Goal: Task Accomplishment & Management: Complete application form

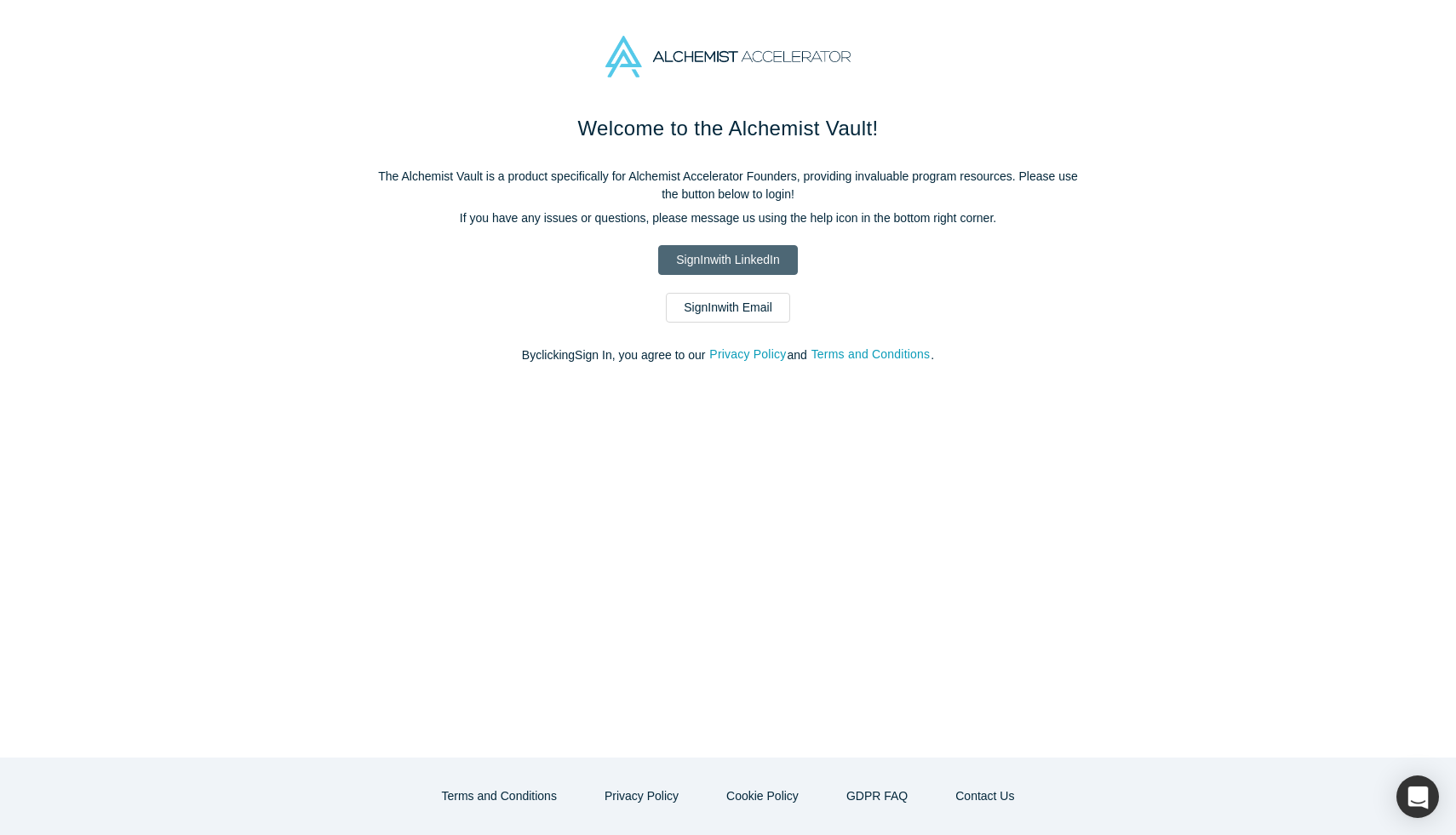
click at [712, 258] on link "Sign In with LinkedIn" at bounding box center [727, 259] width 139 height 30
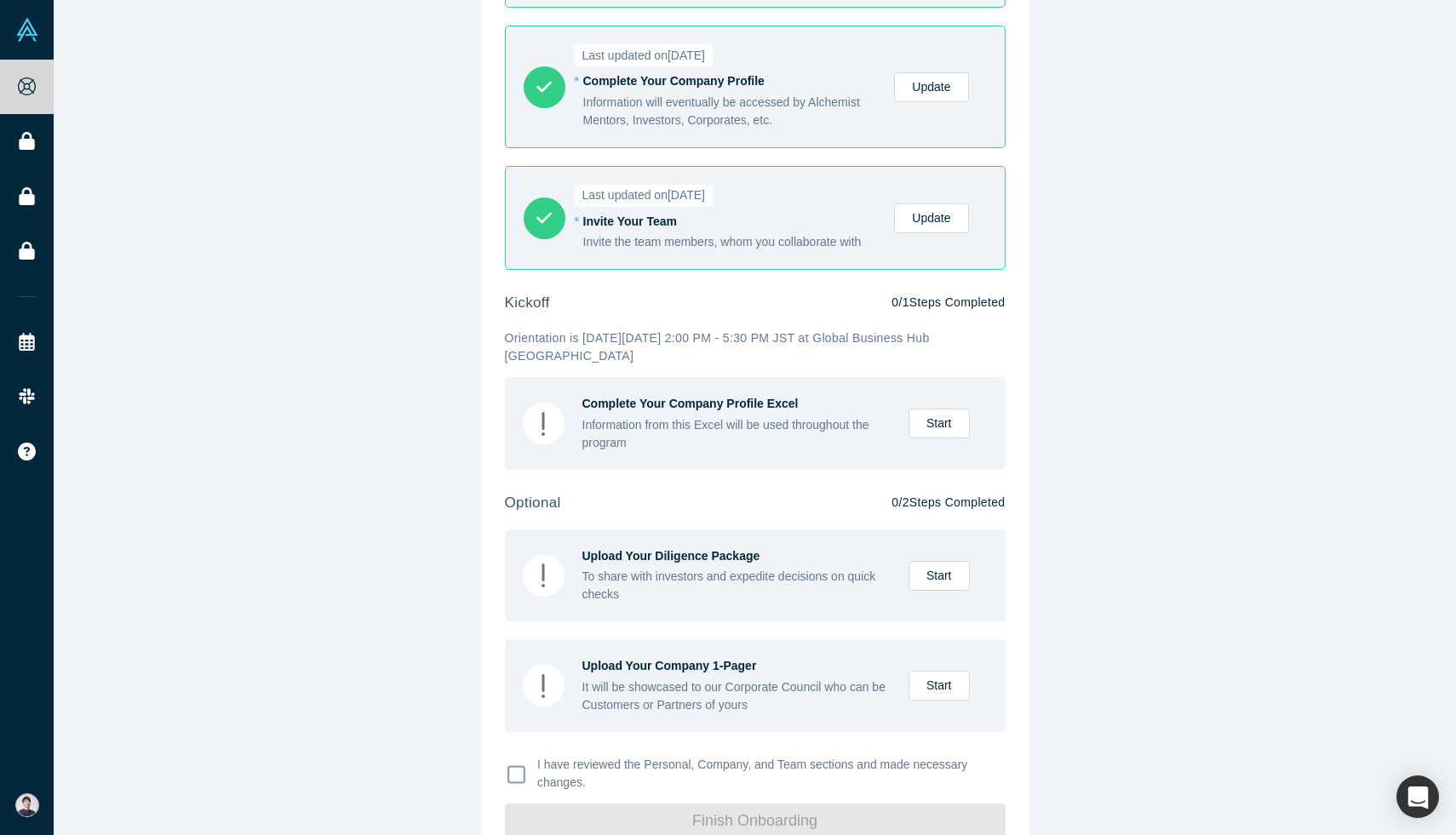
scroll to position [315, 0]
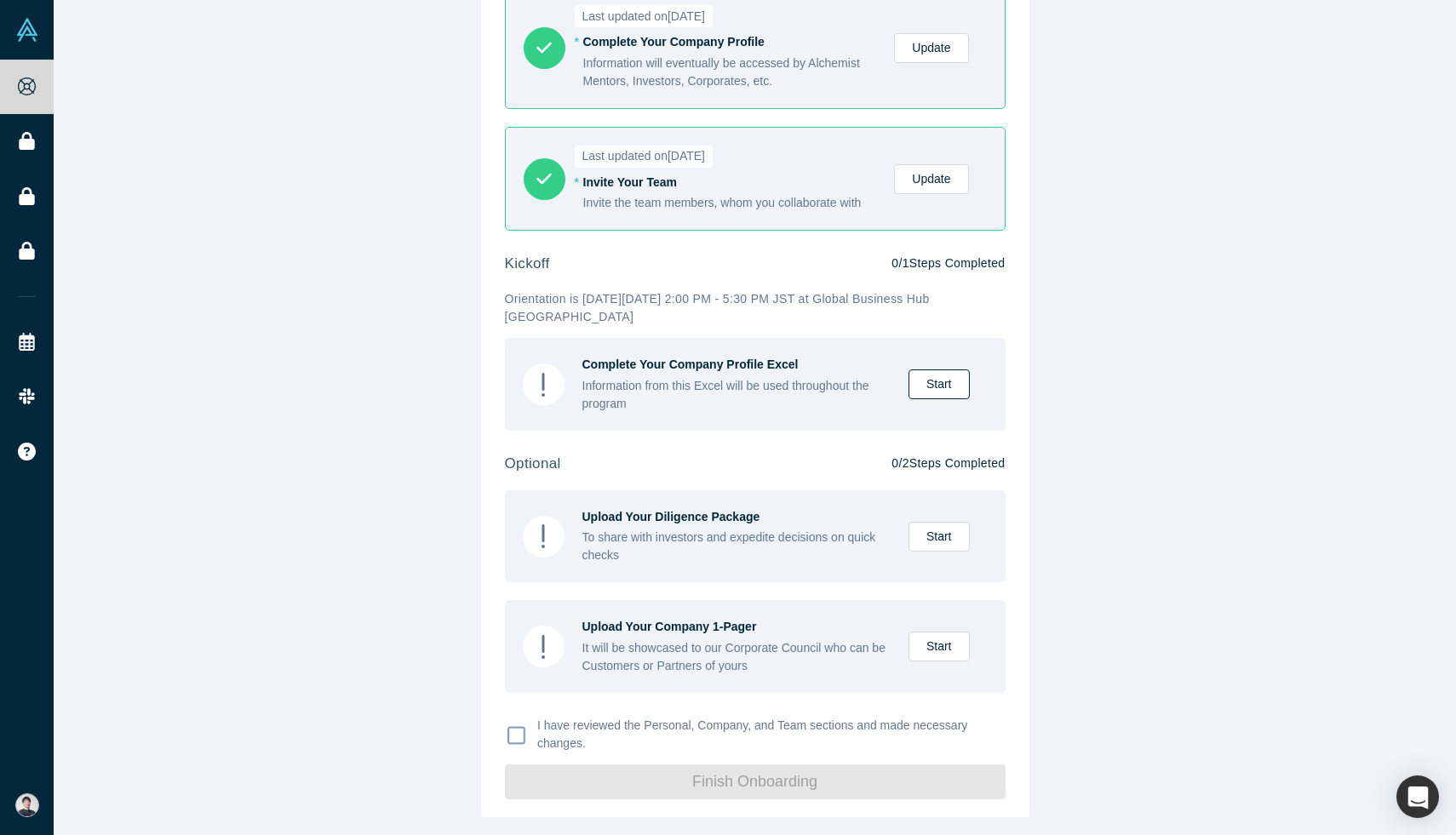
click at [945, 390] on link "Start" at bounding box center [938, 384] width 61 height 30
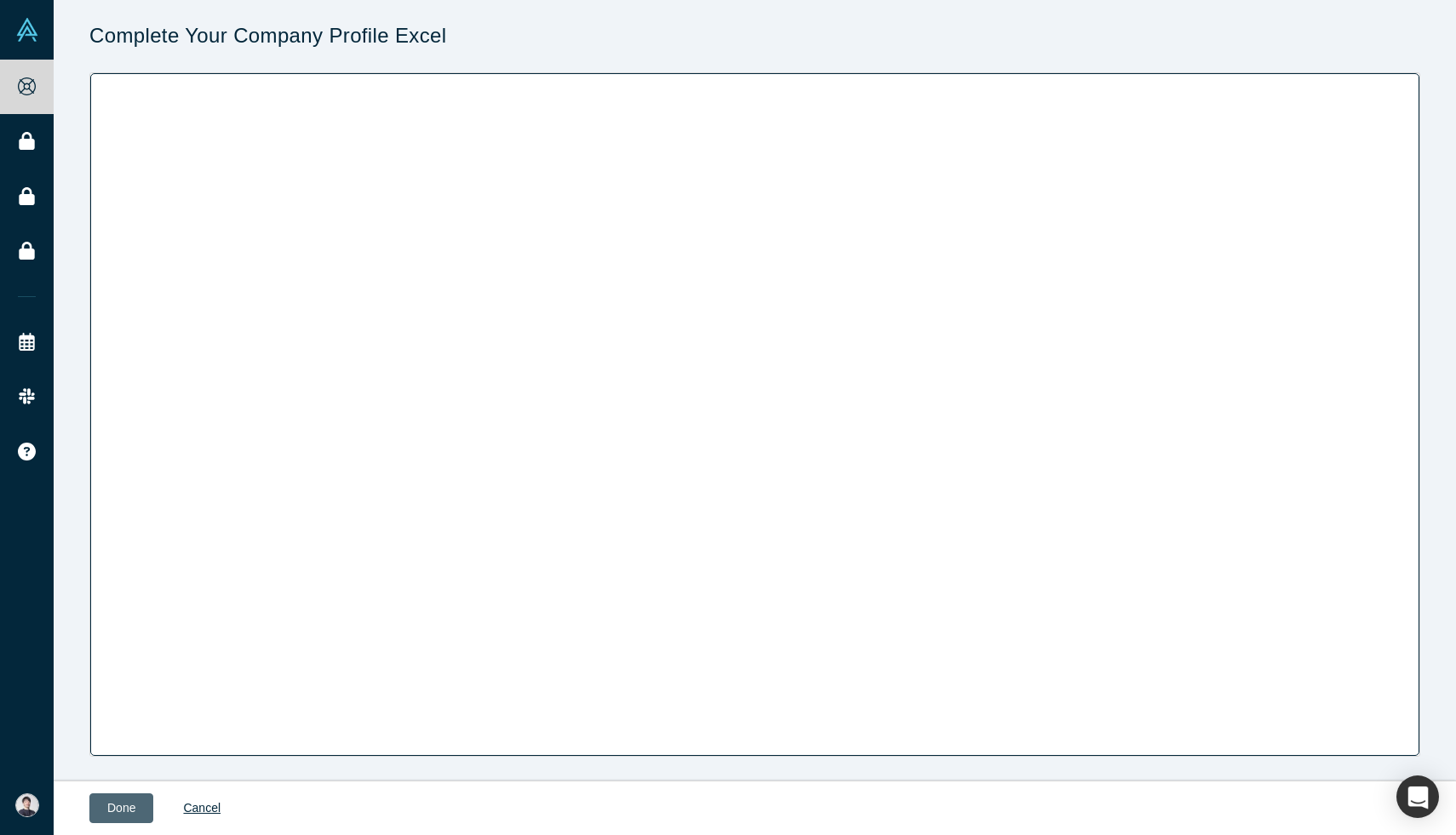
click at [139, 804] on button "Done" at bounding box center [121, 808] width 64 height 30
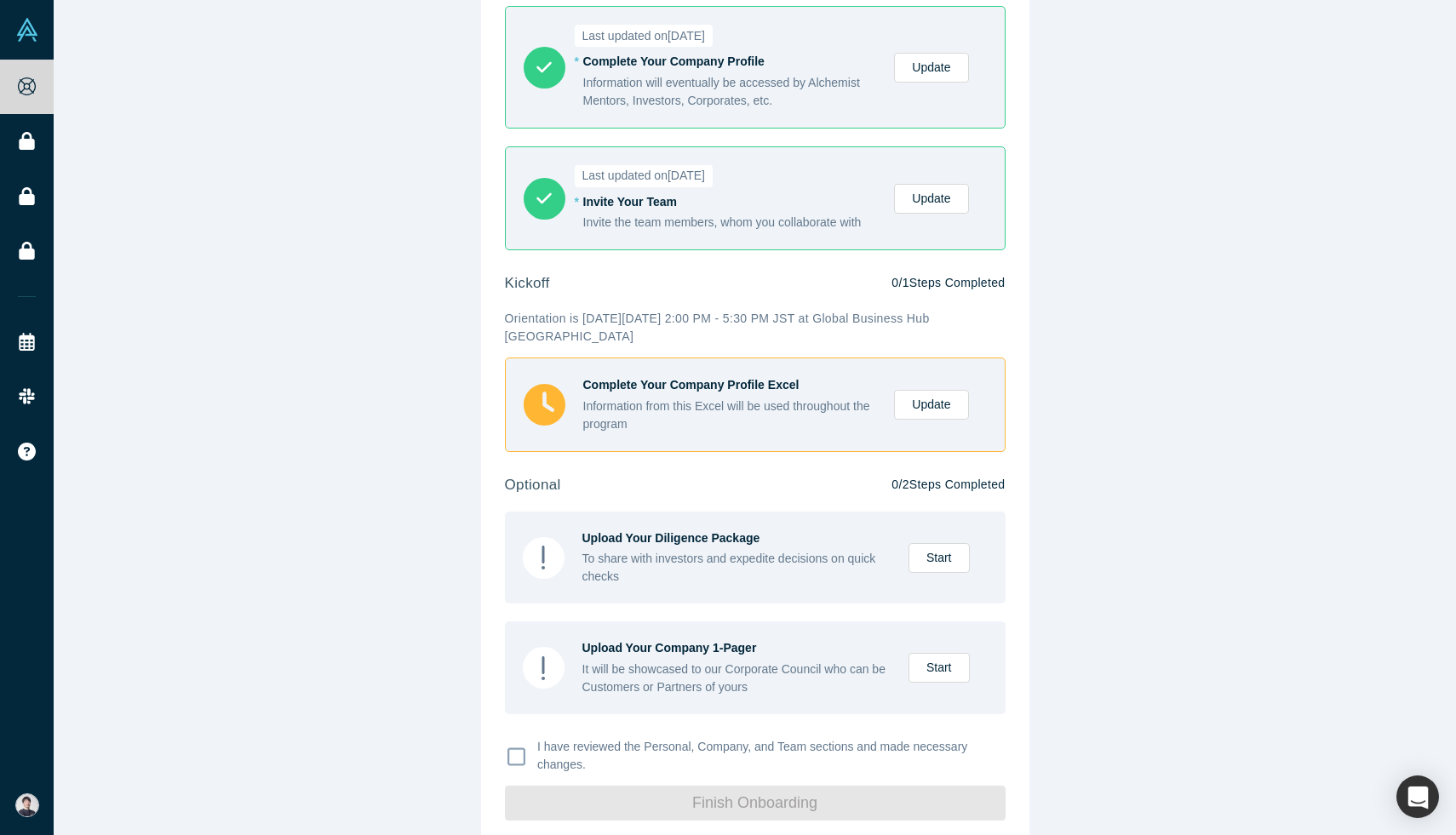
scroll to position [317, 0]
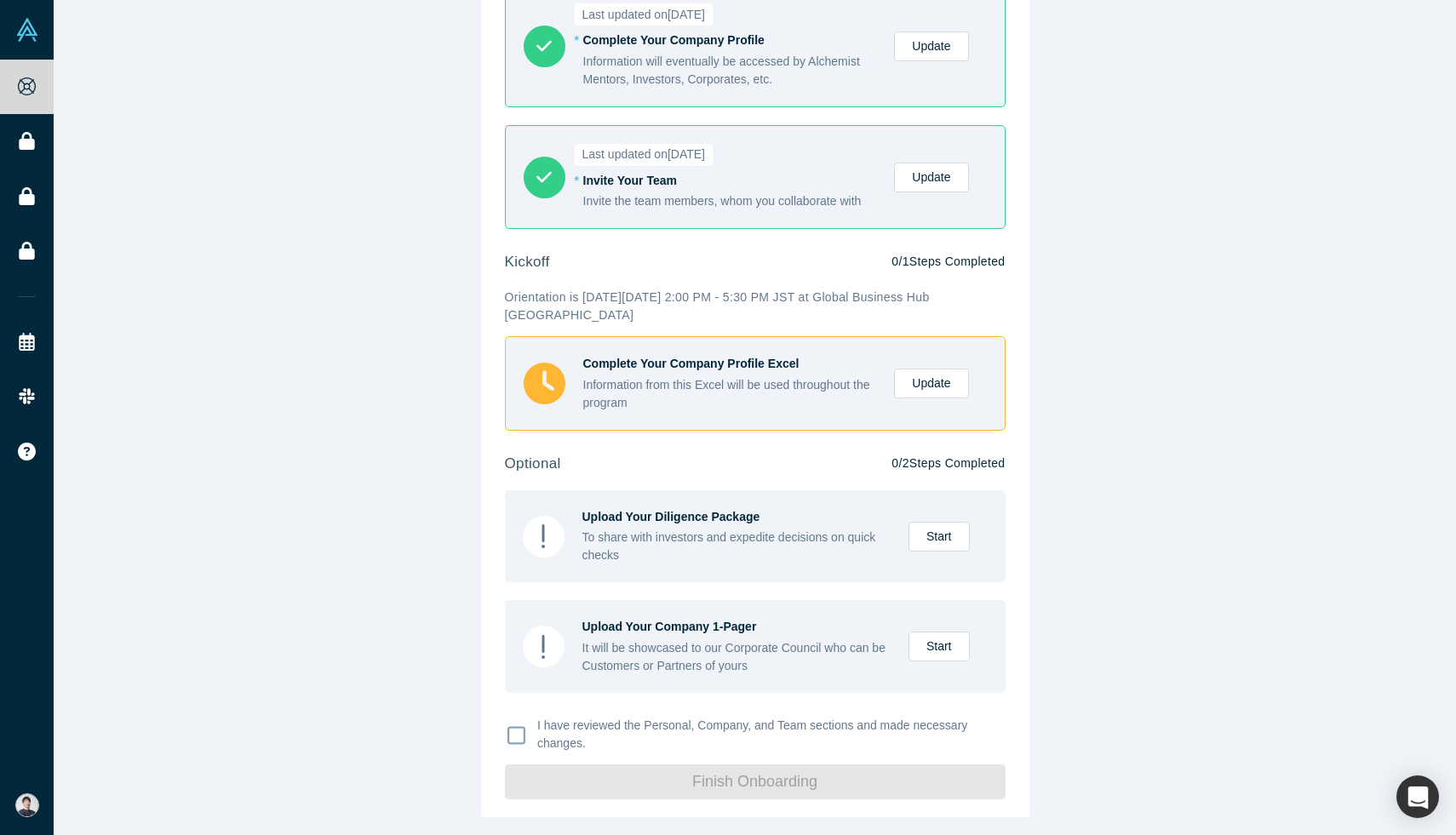
click at [503, 734] on div "Onboarding - Anylens ( Alchemist Japan II ) Please review the Personal, Company…" at bounding box center [755, 259] width 549 height 1116
click at [516, 737] on icon at bounding box center [517, 735] width 18 height 20
click at [0, 0] on input "I have reviewed the Personal, Company, and Team sections and made necessary cha…" at bounding box center [0, 0] width 0 height 0
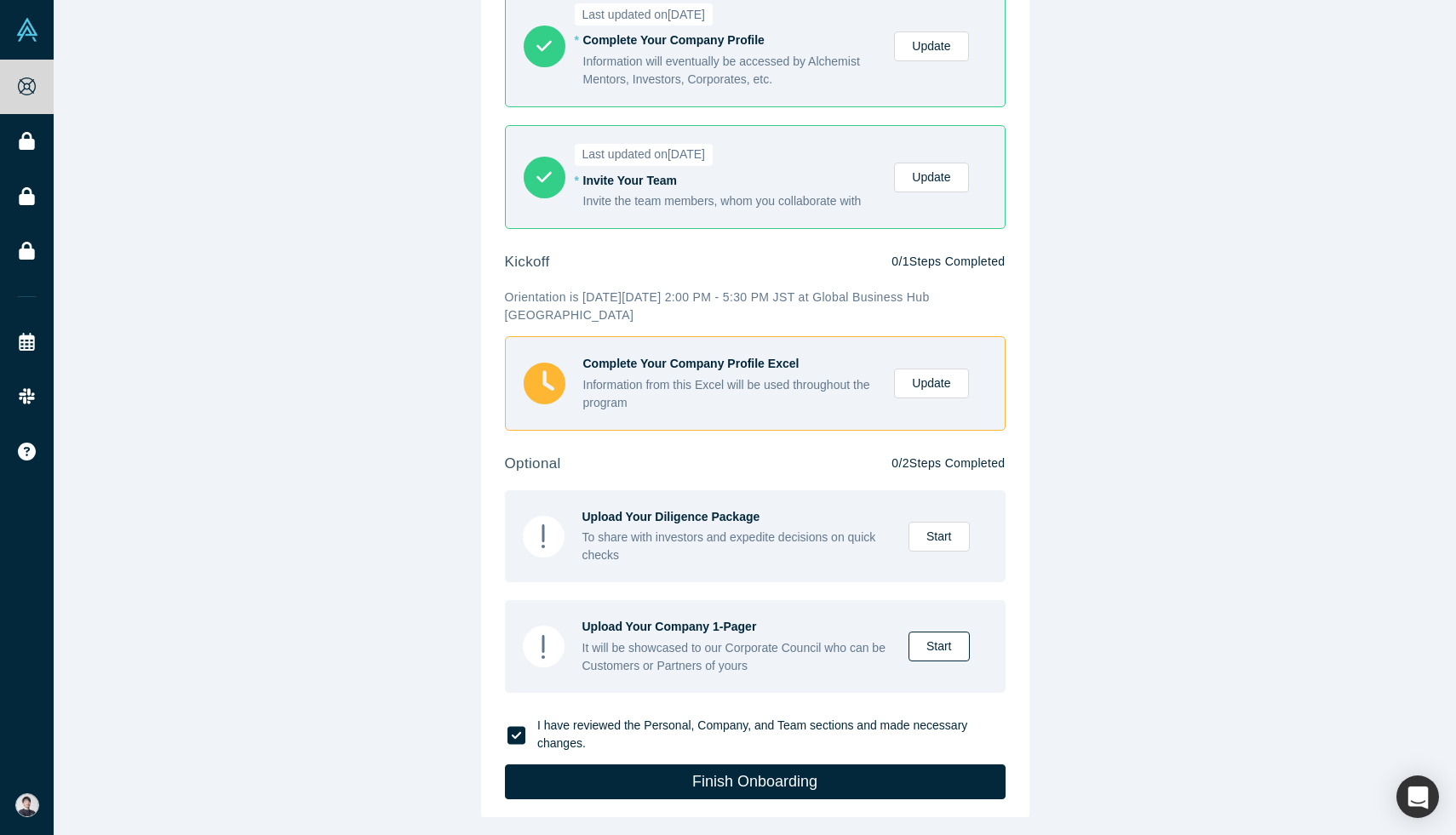
click at [942, 641] on link "Start" at bounding box center [938, 646] width 61 height 30
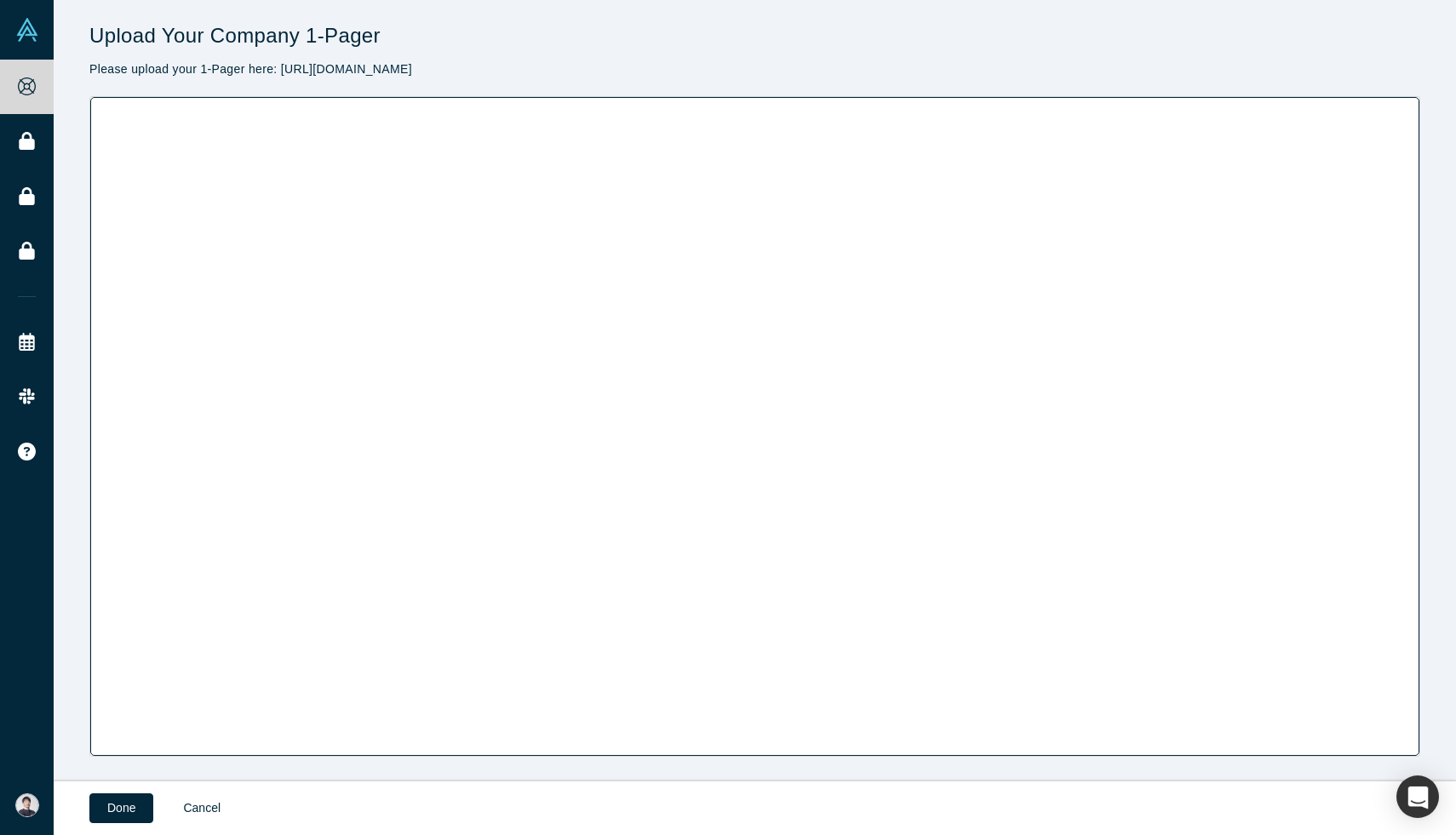
click at [199, 805] on link "Cancel" at bounding box center [202, 808] width 73 height 30
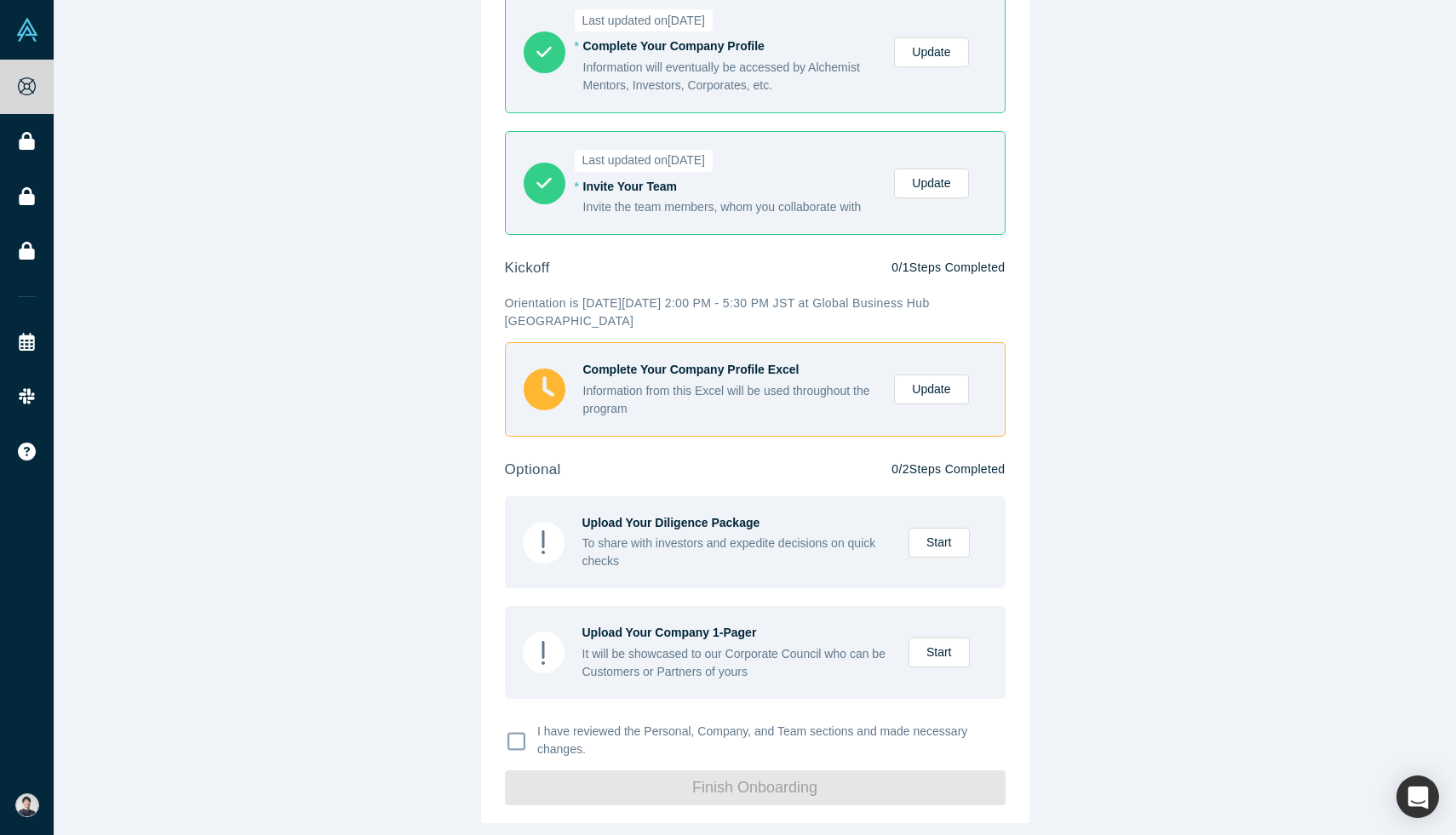
scroll to position [317, 0]
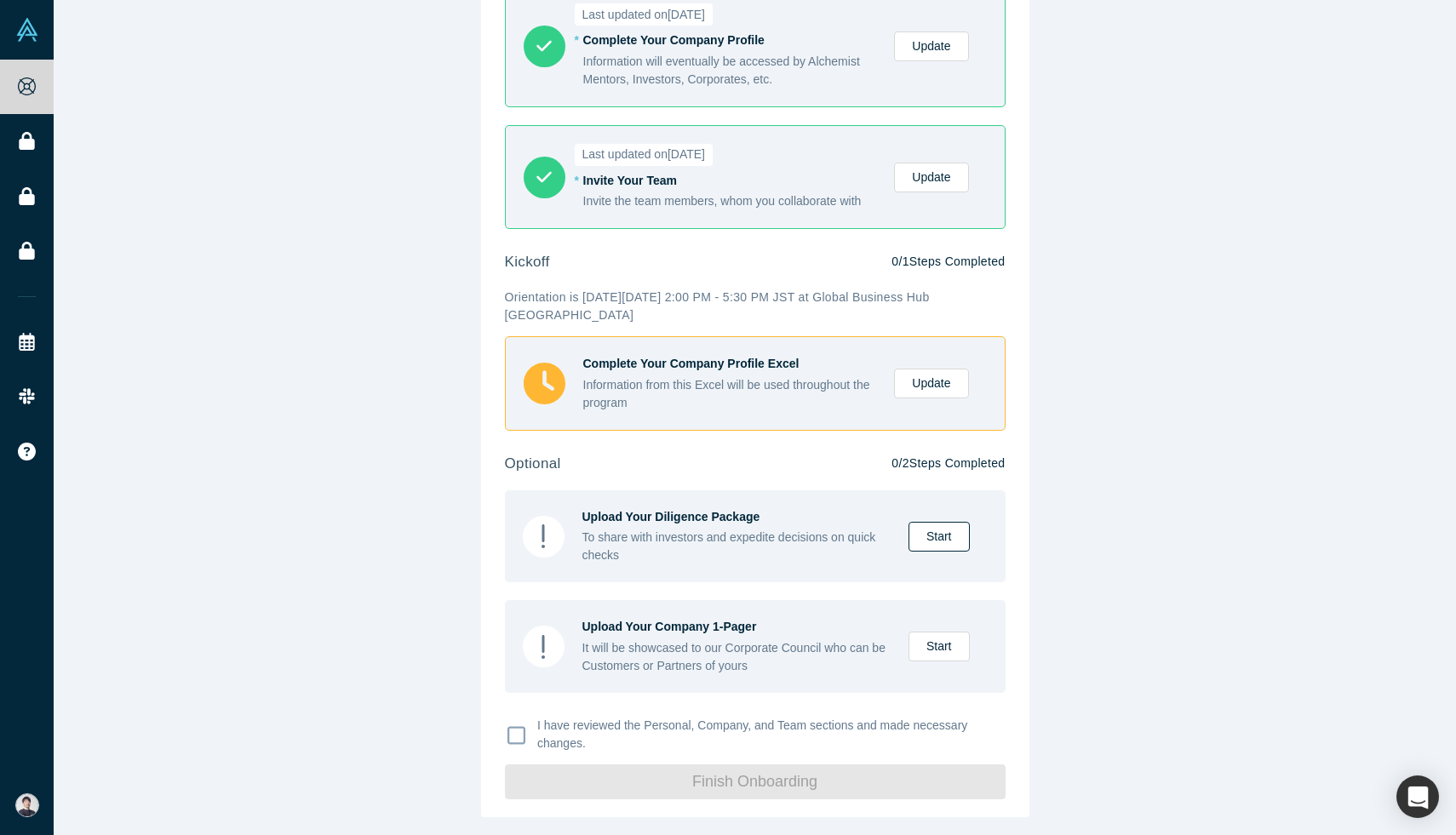
click at [947, 544] on link "Start" at bounding box center [938, 537] width 61 height 30
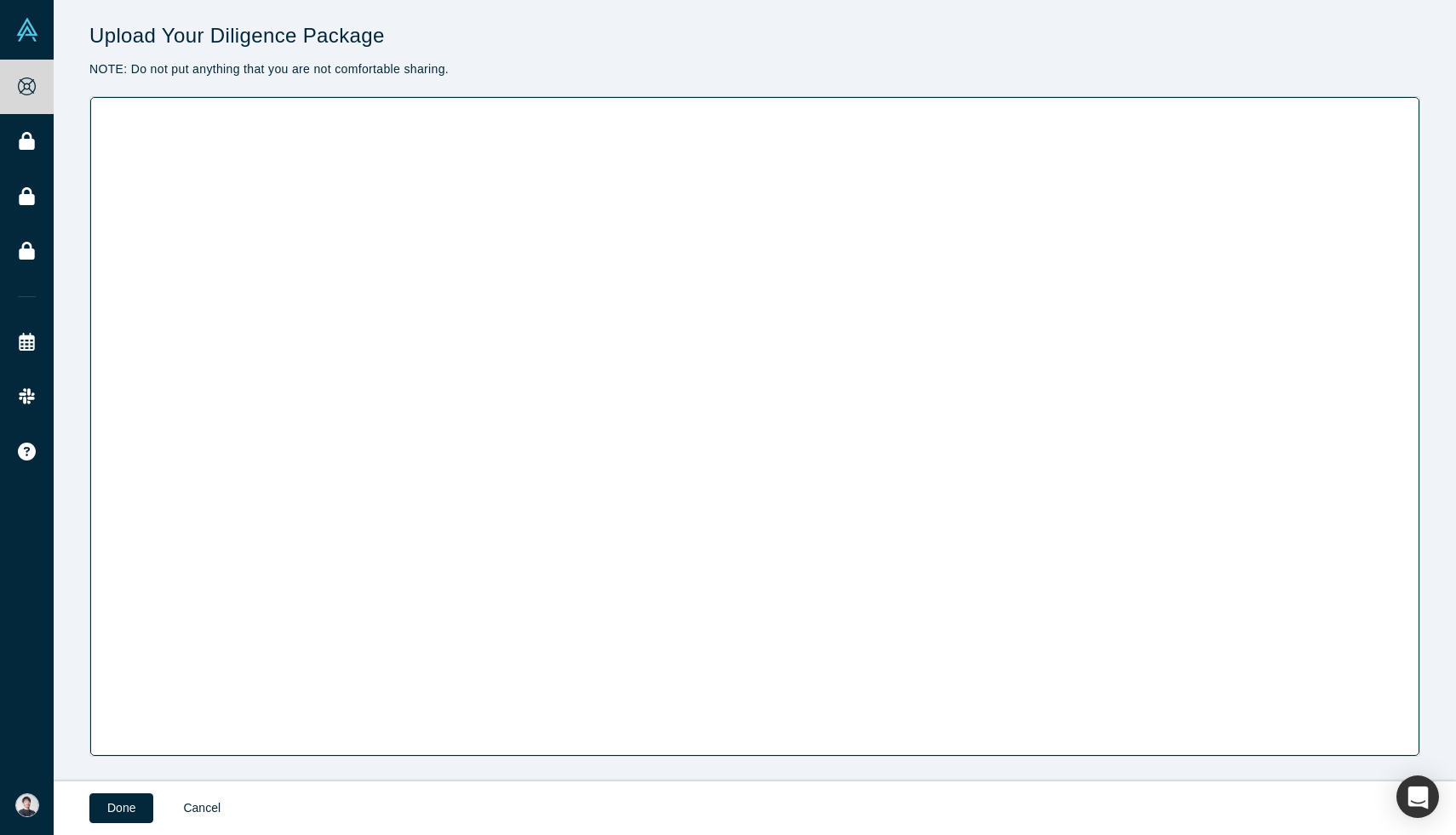
click at [211, 809] on link "Cancel" at bounding box center [202, 808] width 73 height 30
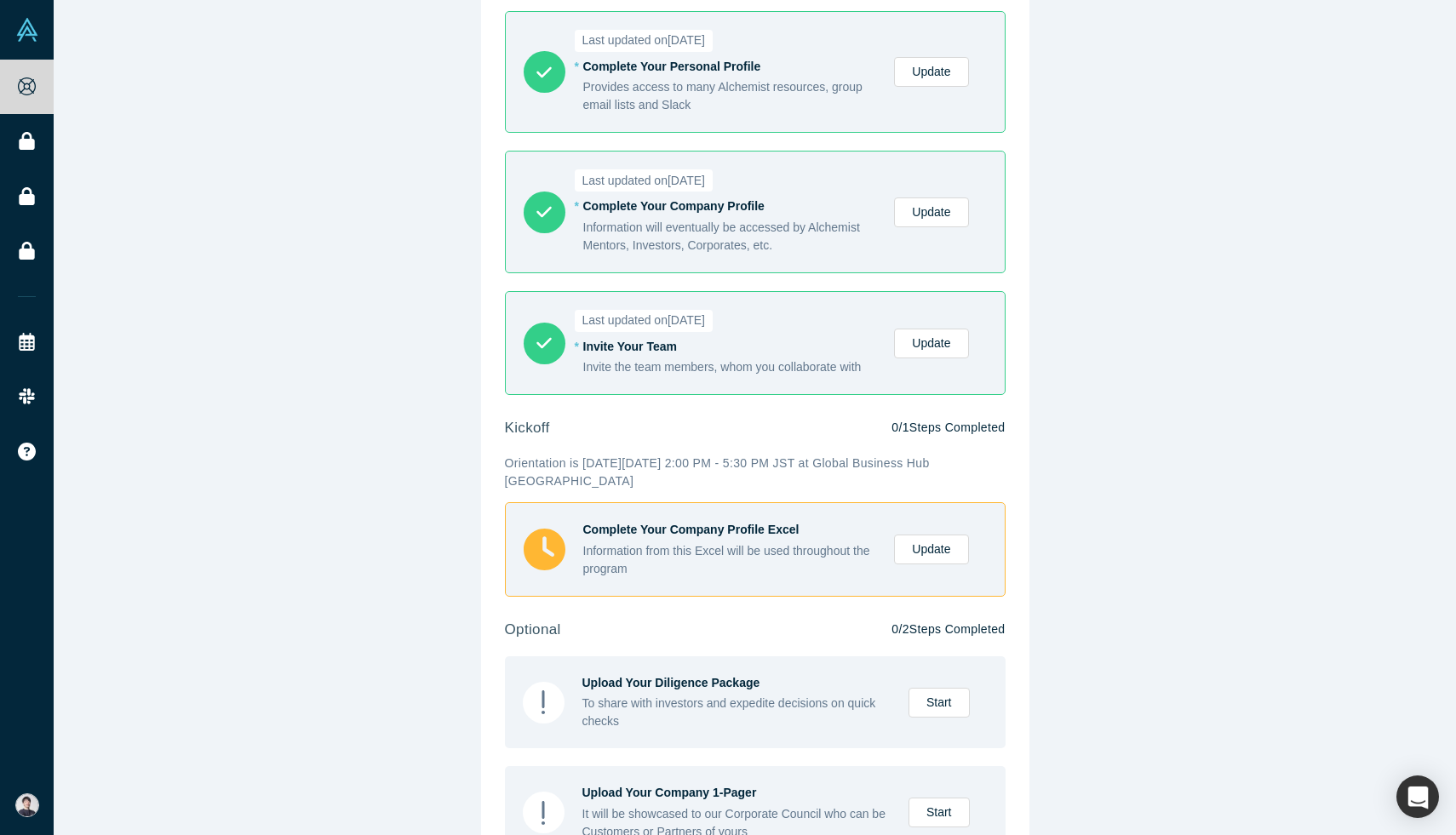
scroll to position [317, 0]
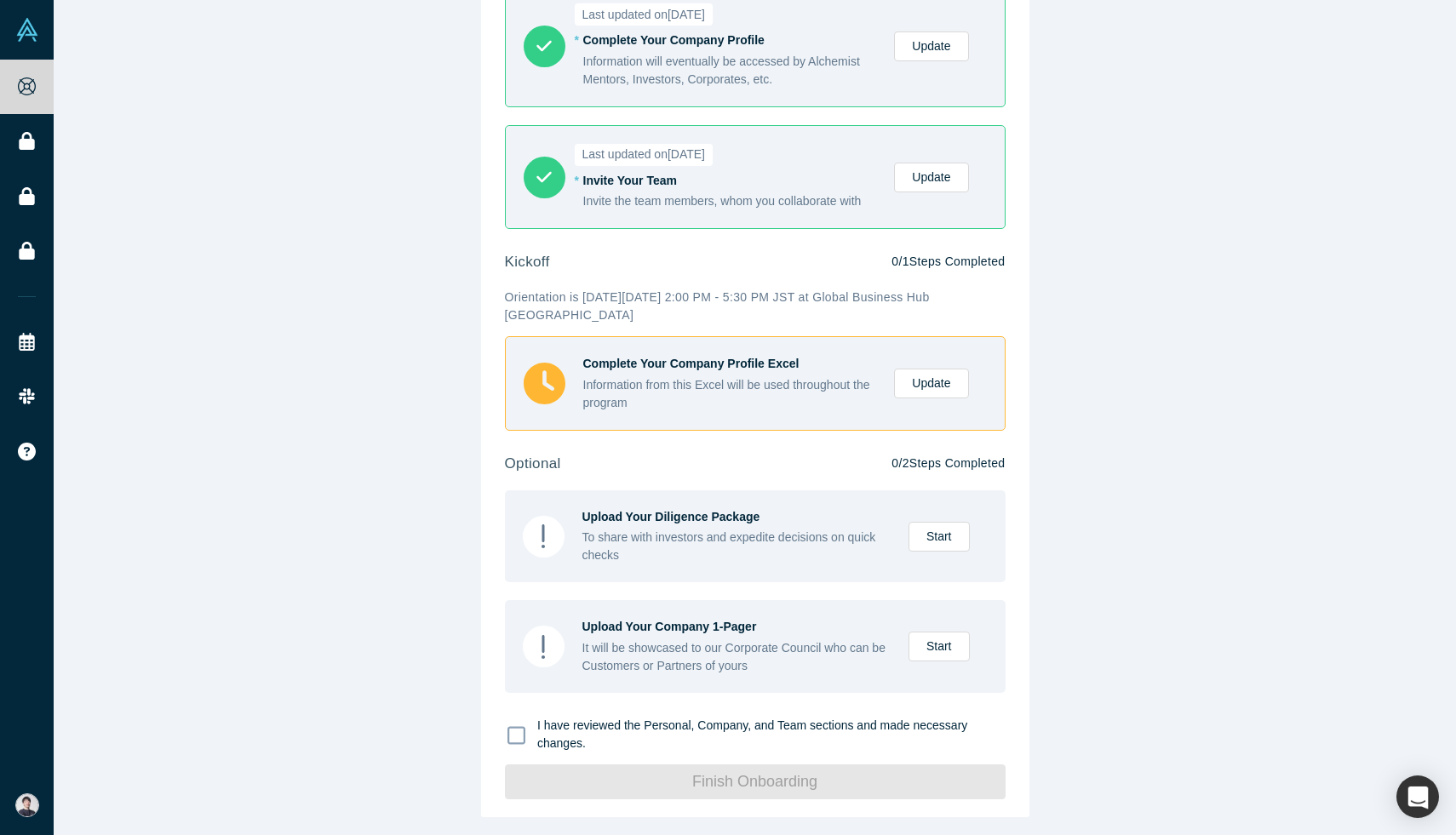
click at [525, 738] on label "I have reviewed the Personal, Company, and Team sections and made necessary cha…" at bounding box center [755, 734] width 500 height 47
click at [0, 0] on input "I have reviewed the Personal, Company, and Team sections and made necessary cha…" at bounding box center [0, 0] width 0 height 0
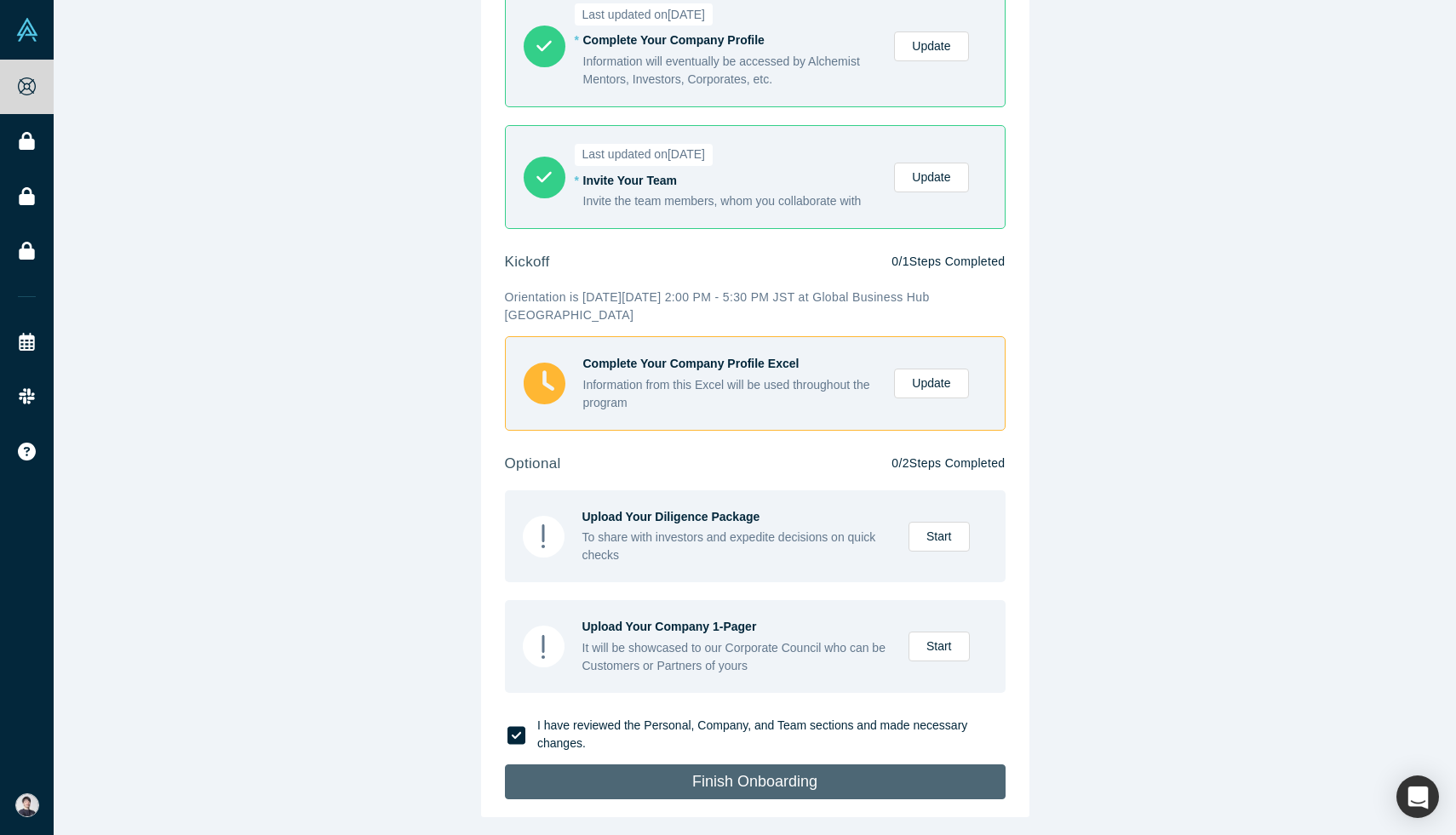
click at [593, 779] on button "Finish Onboarding" at bounding box center [755, 781] width 500 height 35
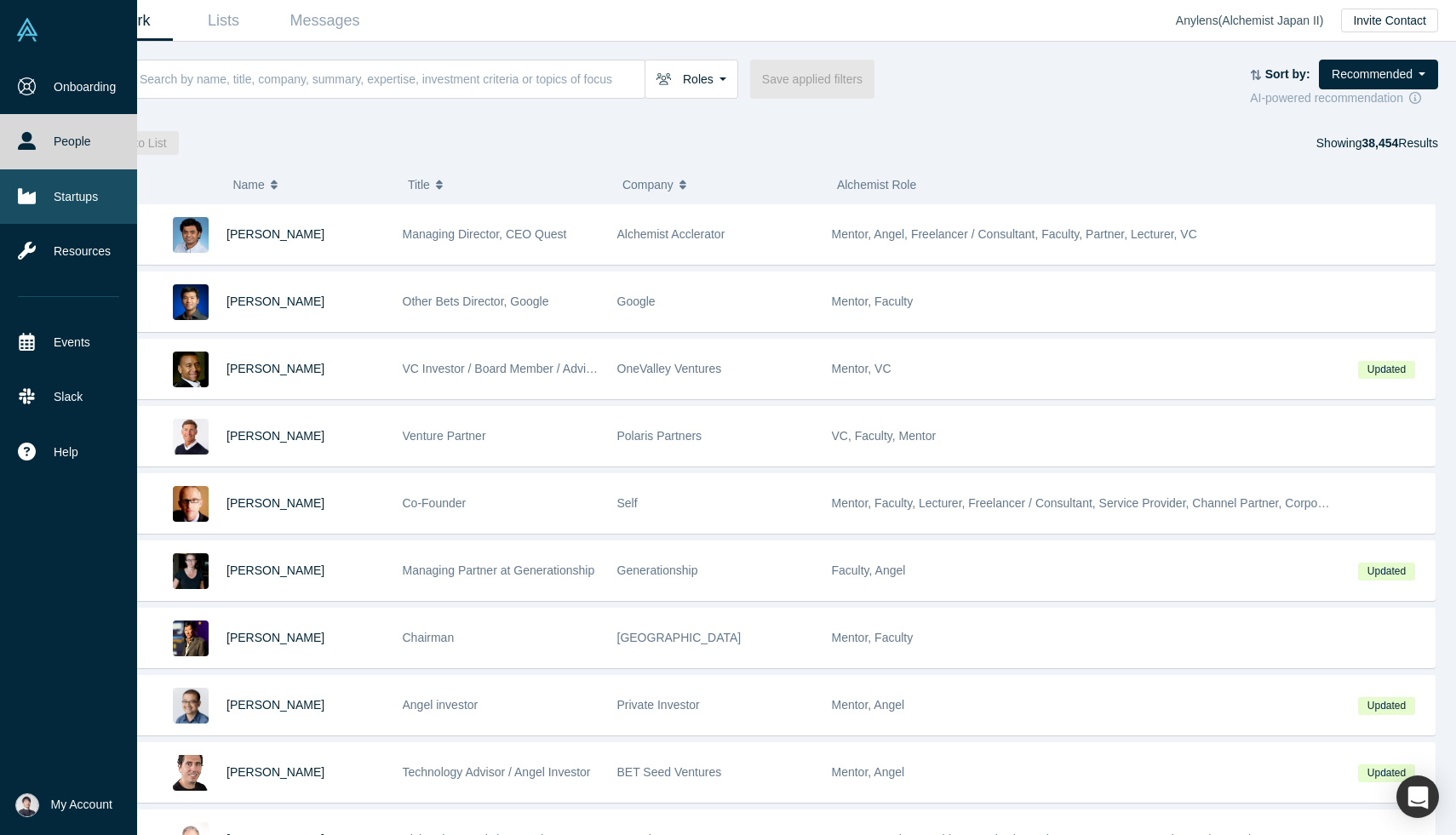
click at [45, 209] on link "Startups" at bounding box center [68, 196] width 137 height 55
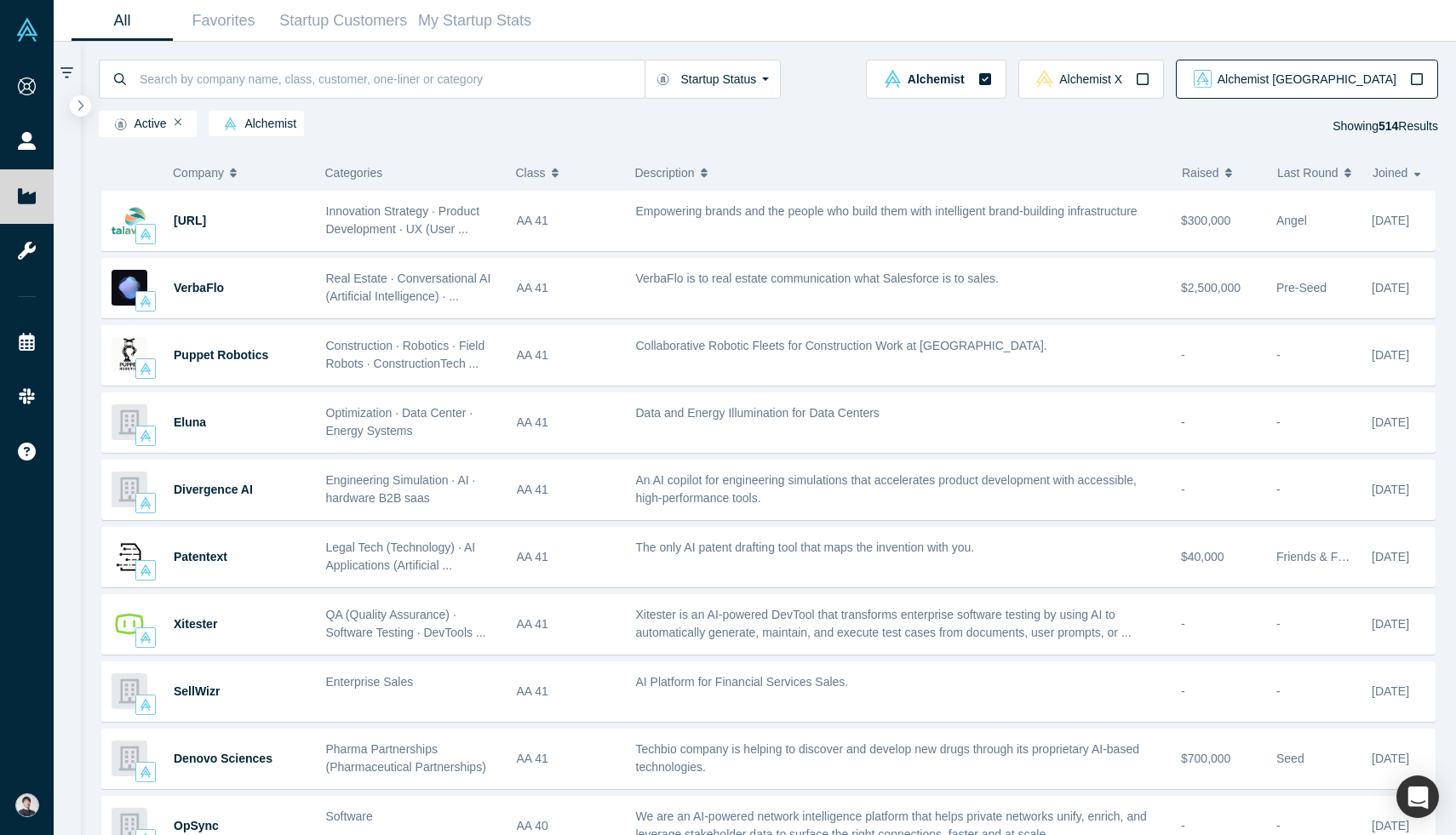
click at [1344, 89] on button "Alchemist Japan" at bounding box center [1307, 78] width 262 height 39
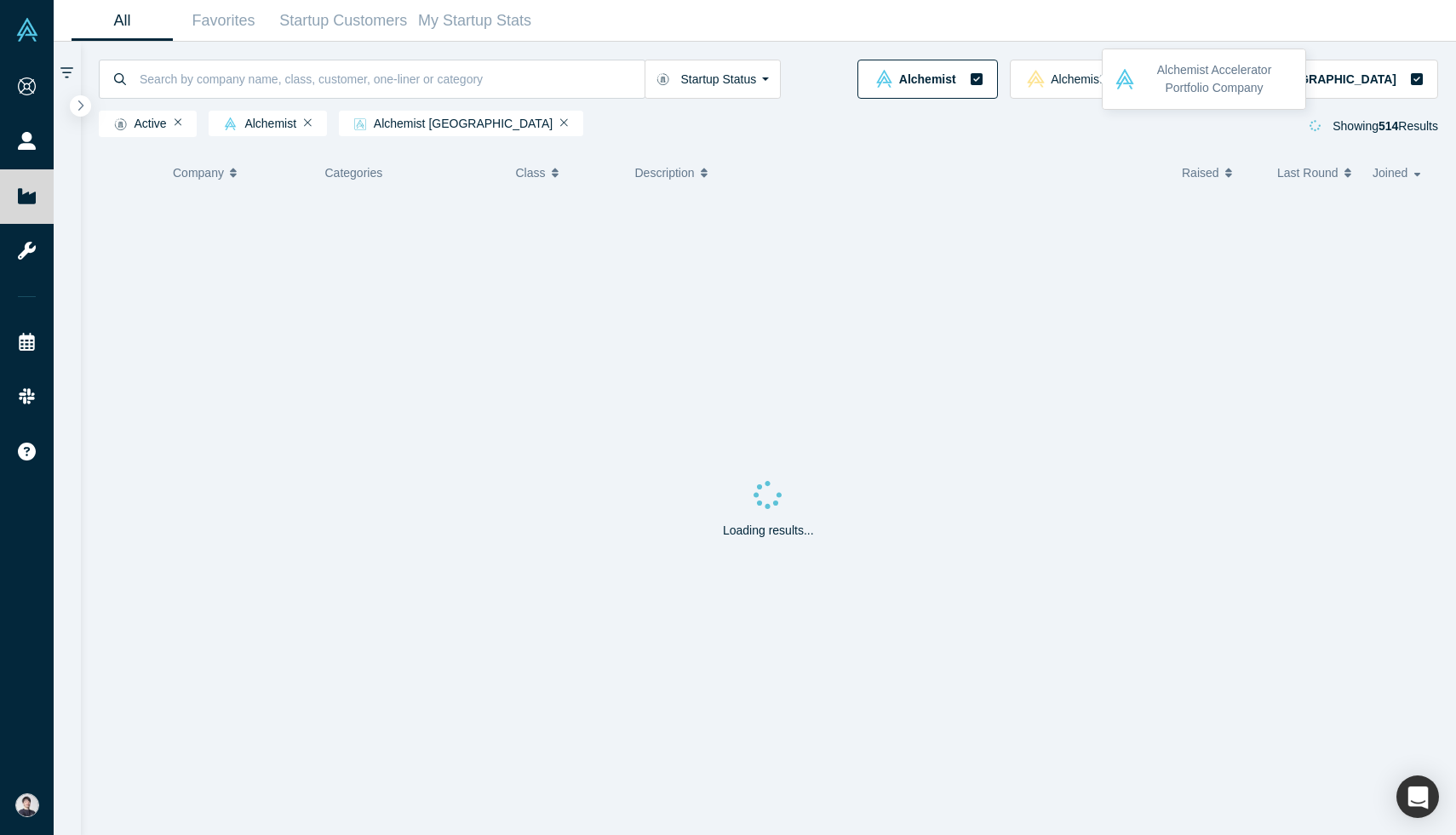
click at [983, 83] on div "Alchemist" at bounding box center [927, 79] width 111 height 18
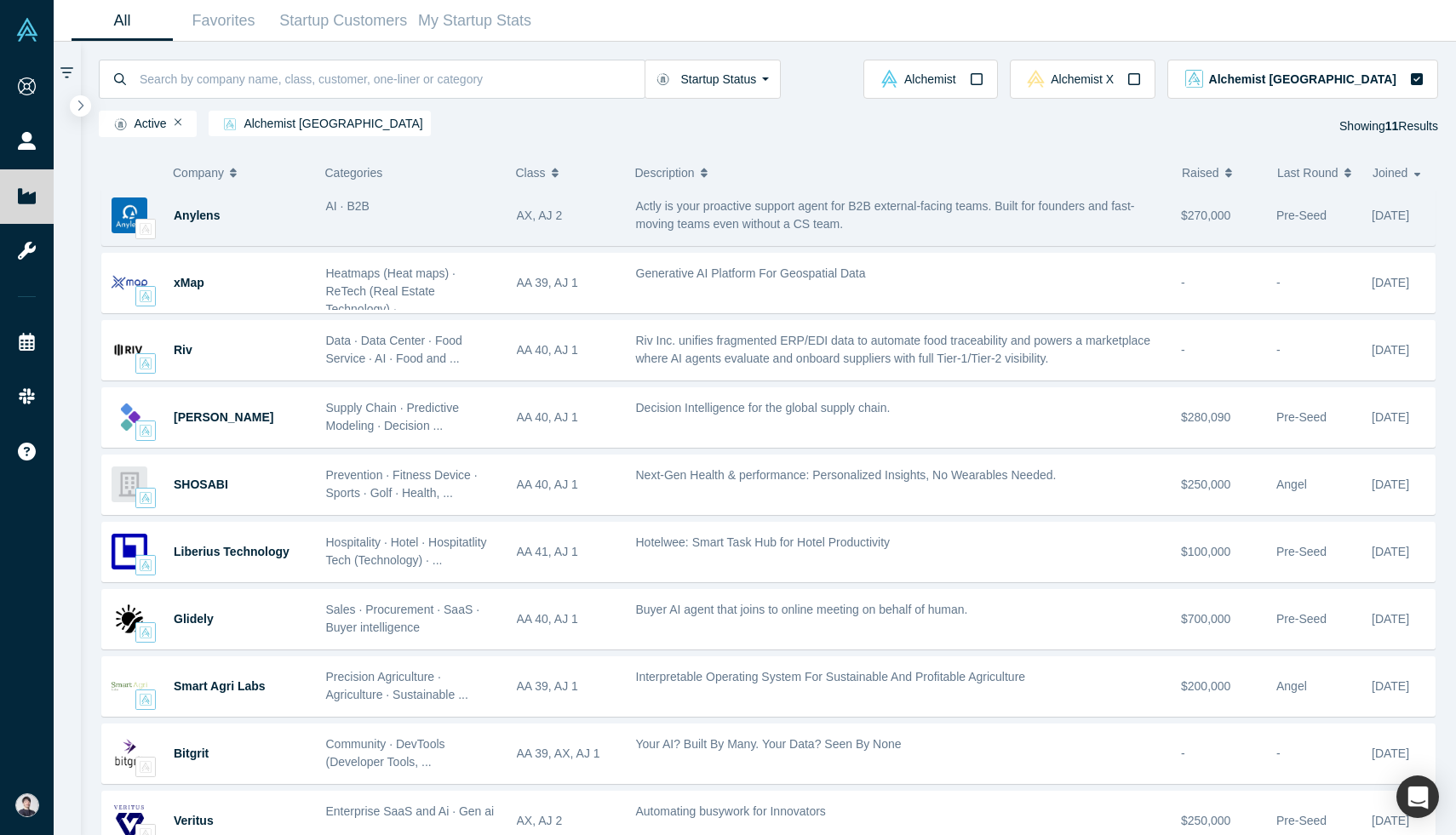
scroll to position [96, 0]
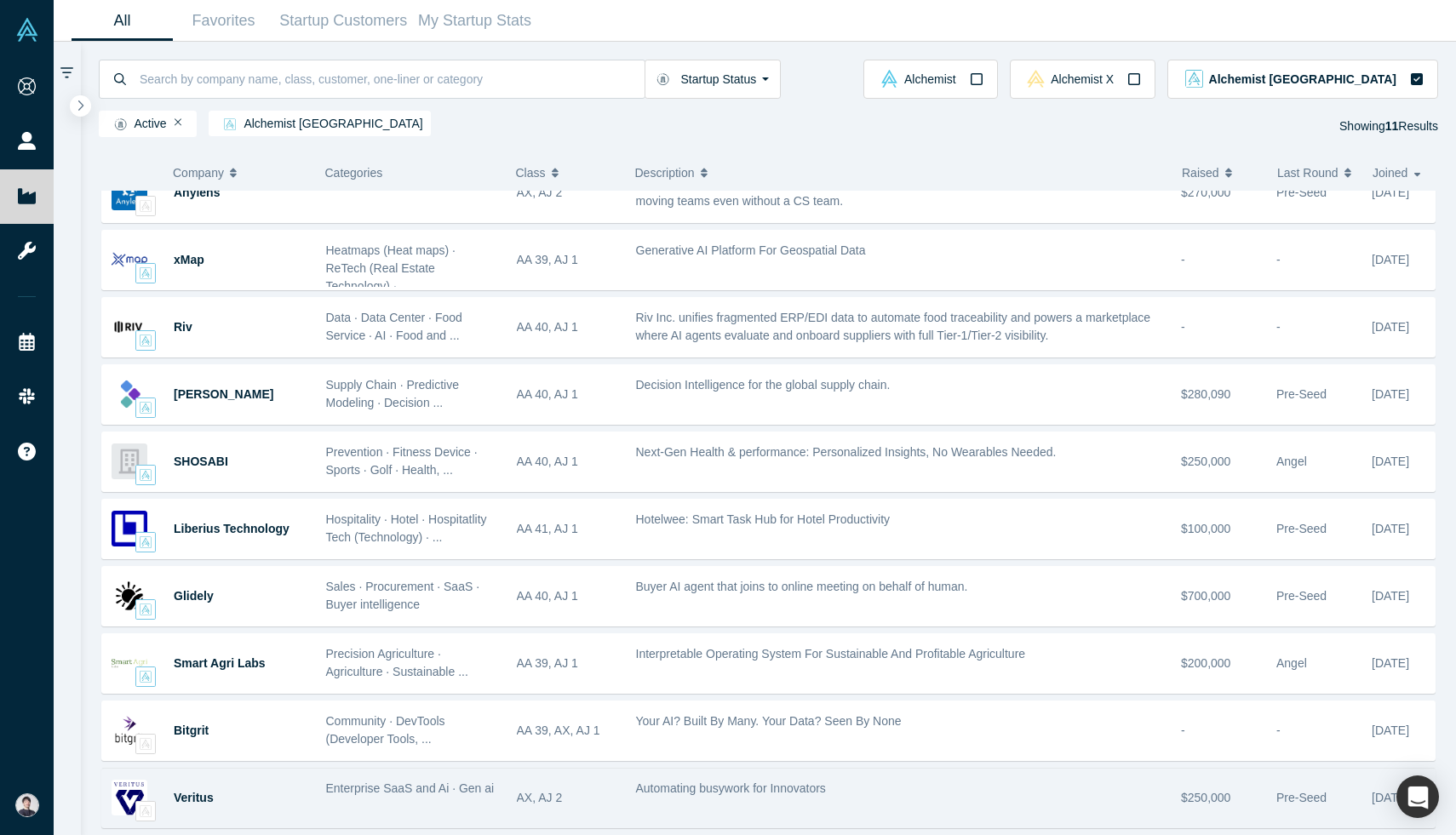
click at [216, 793] on div "Veritus" at bounding box center [241, 798] width 135 height 59
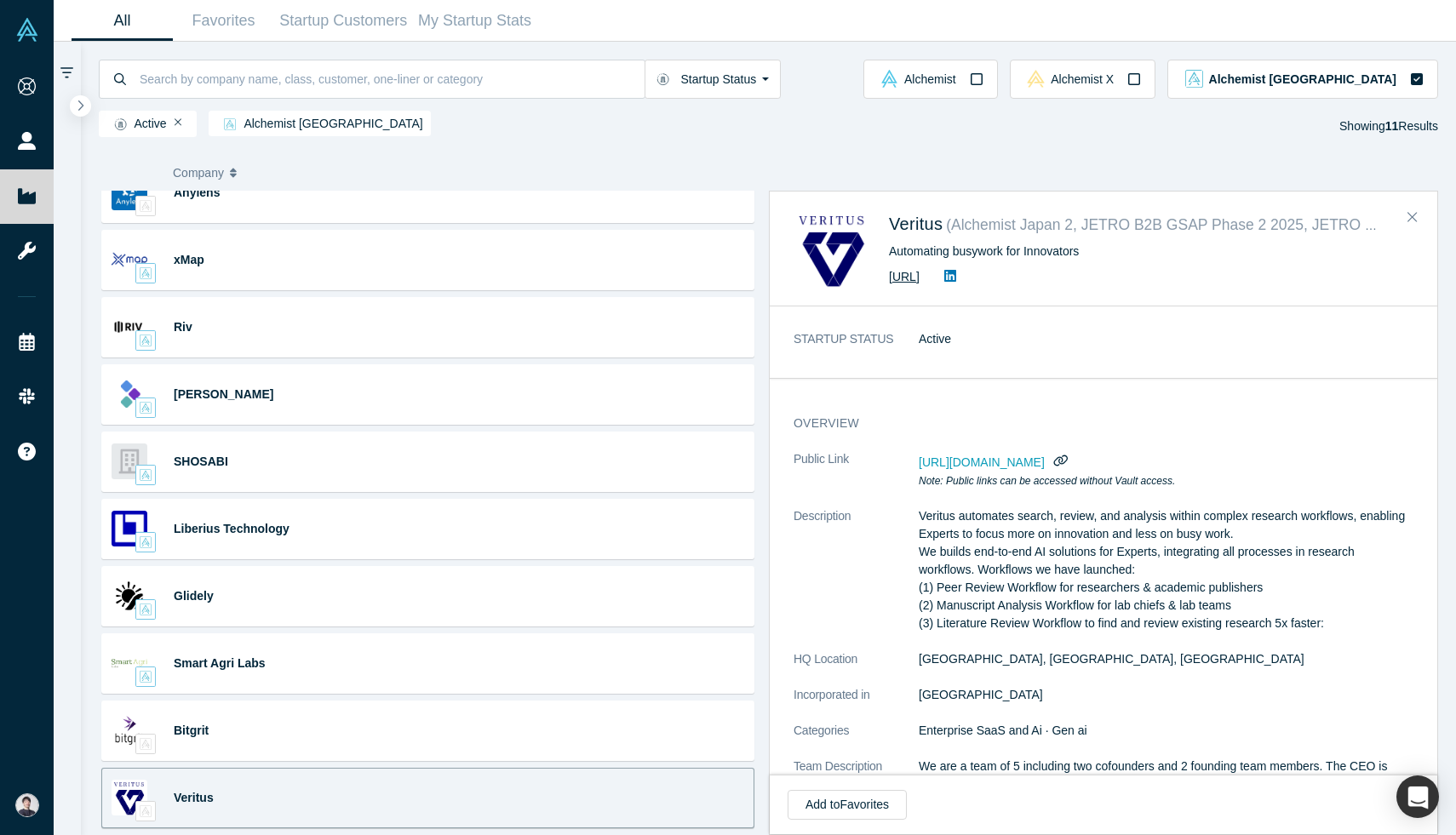
click at [919, 275] on link "https://www.veritus.ai/" at bounding box center [905, 277] width 31 height 14
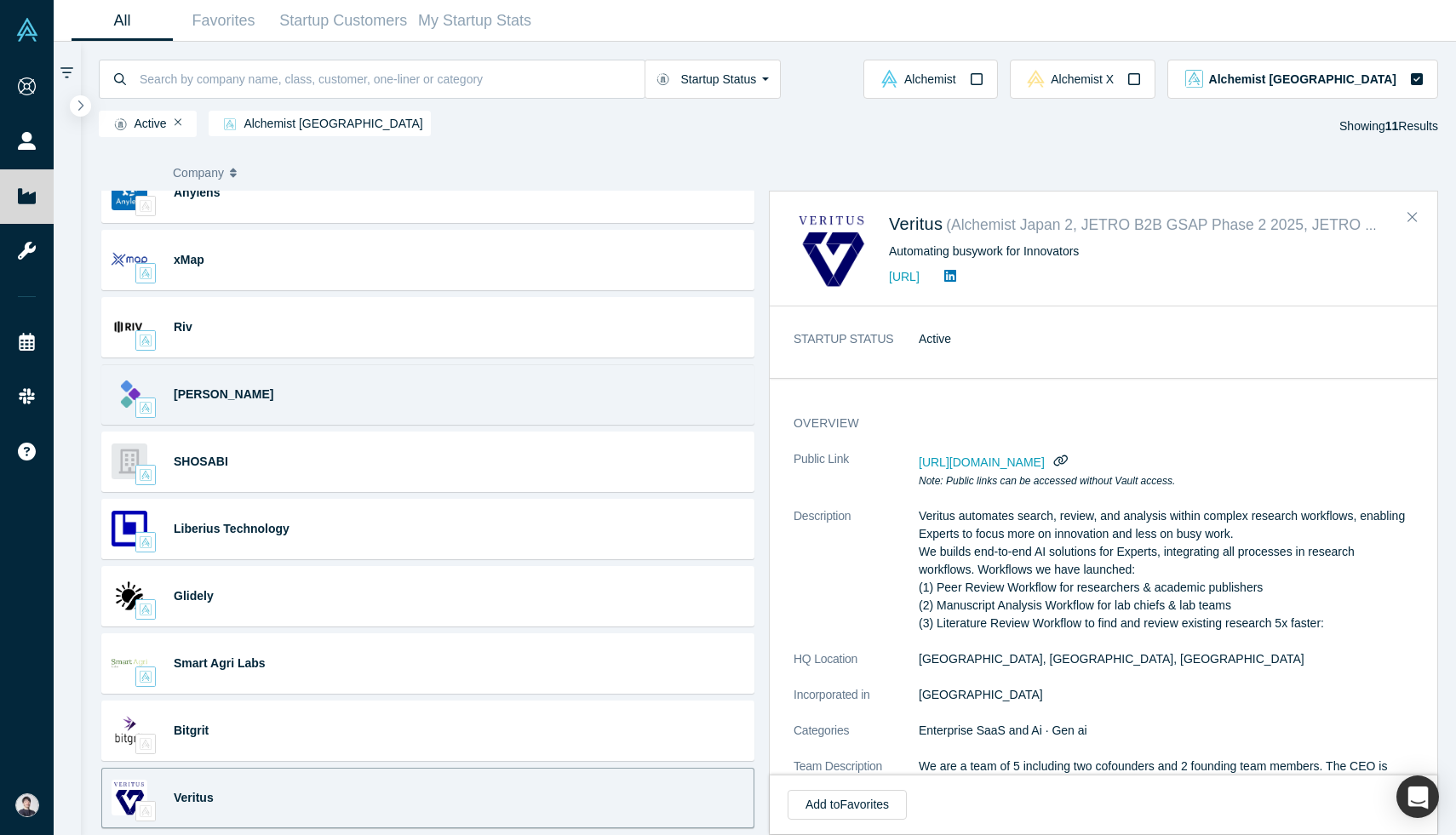
scroll to position [0, 0]
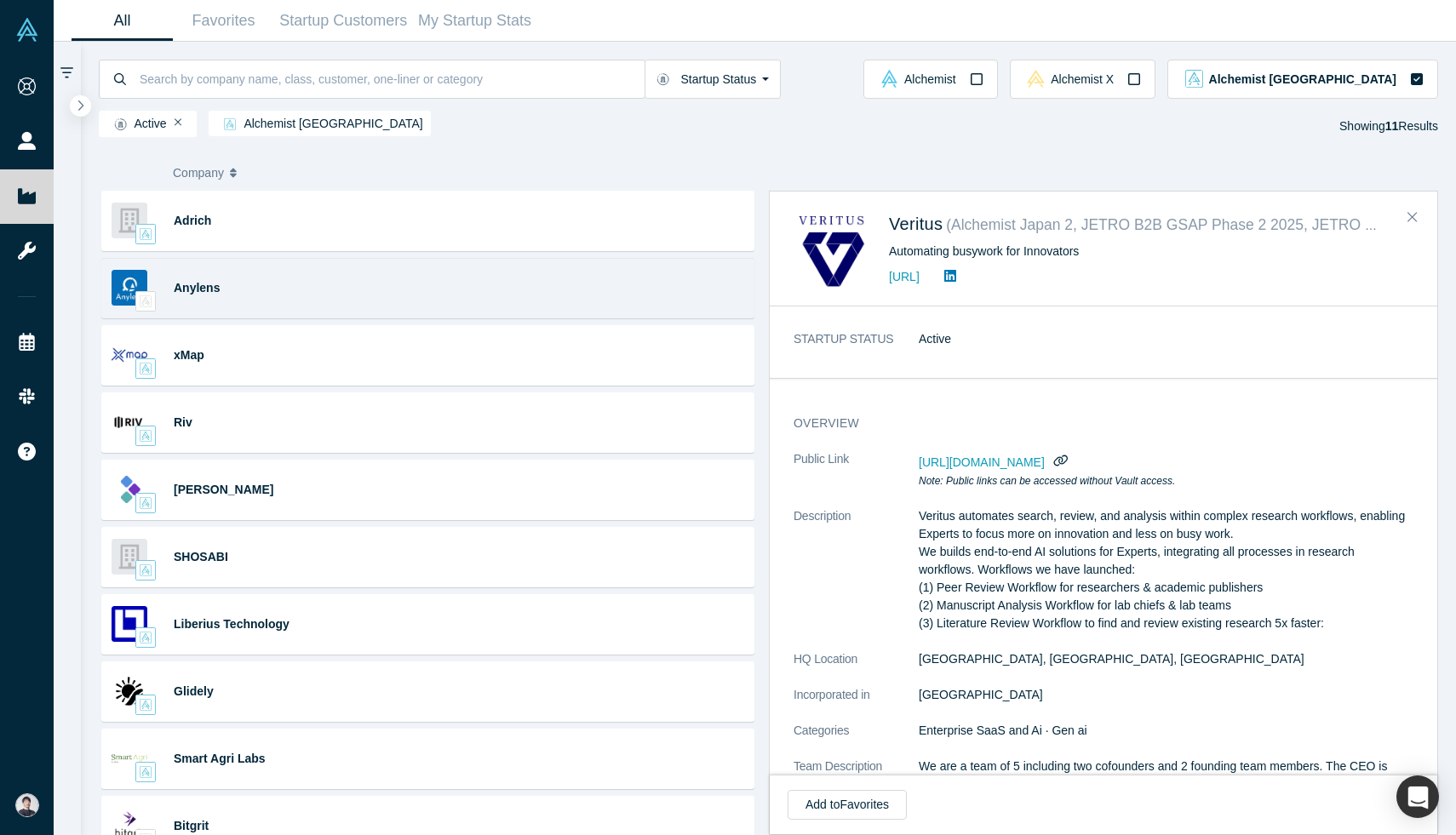
click at [487, 286] on div "Anylens AI · B2B Actly is your proactive support agent for B2B external-facing …" at bounding box center [428, 287] width 653 height 60
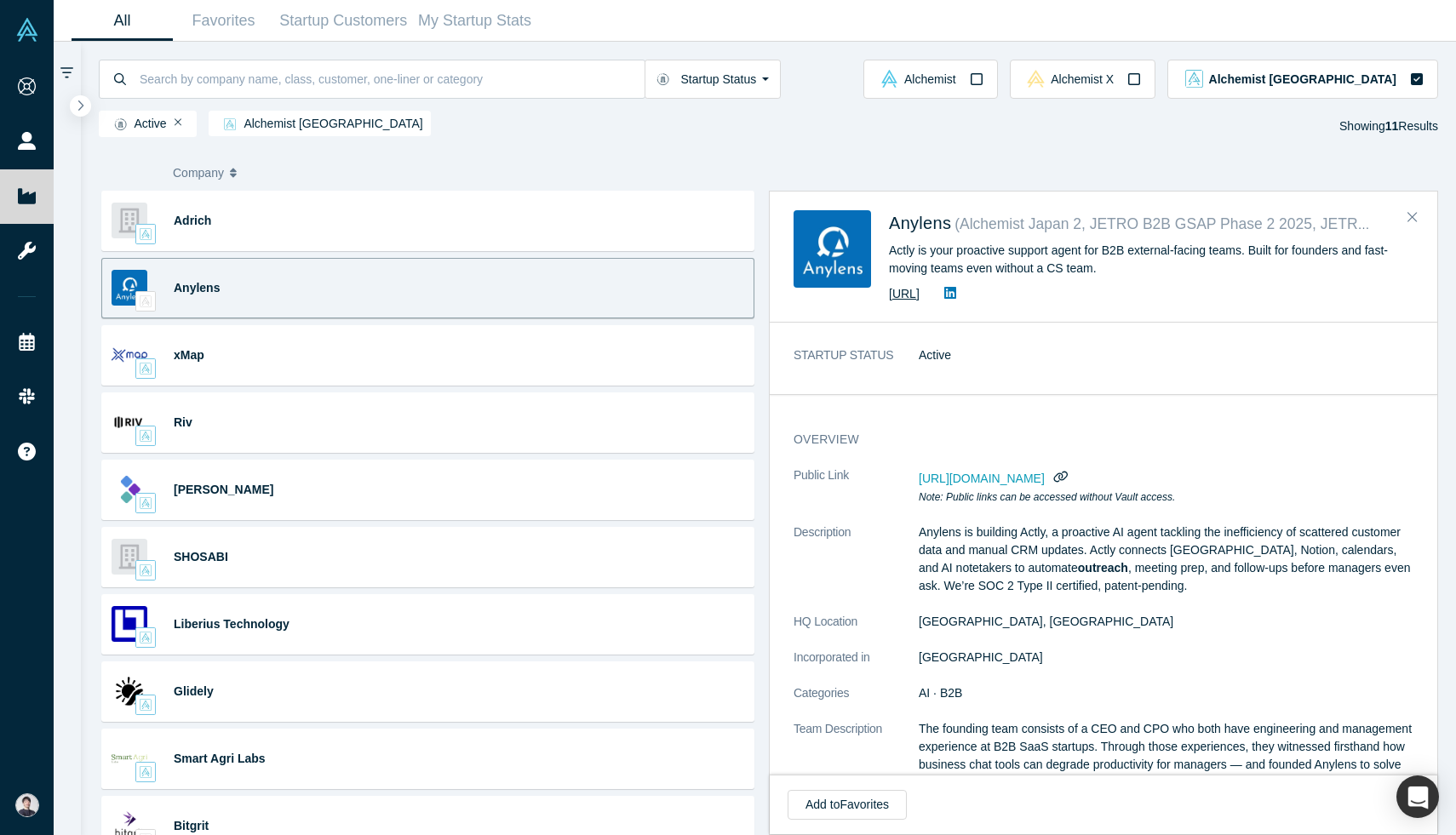
click at [919, 288] on link "https://actly.ai/customer-support/en/" at bounding box center [905, 293] width 31 height 14
click at [1072, 484] on button "button" at bounding box center [1061, 477] width 22 height 22
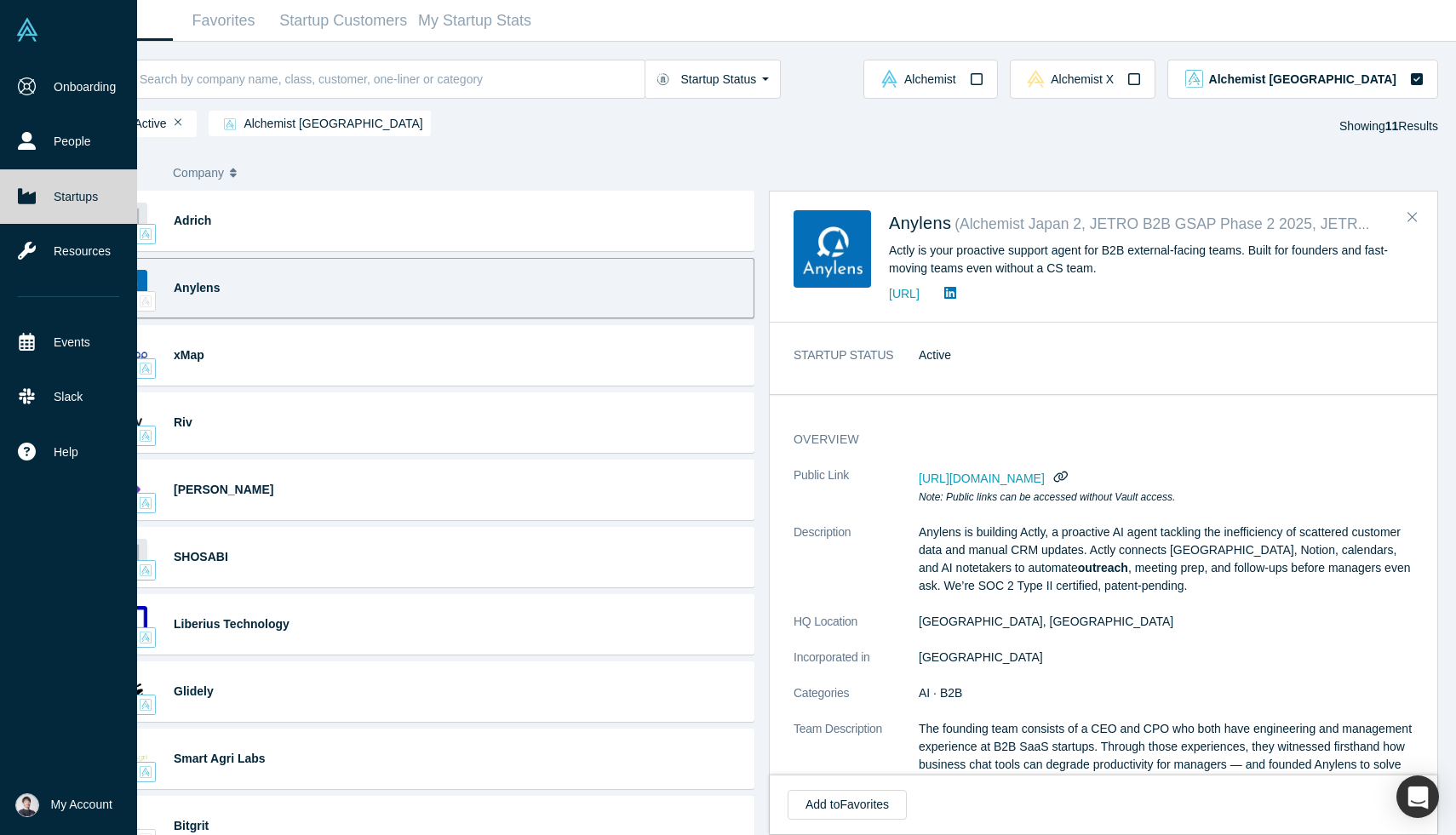
click at [77, 800] on span "My Account" at bounding box center [81, 805] width 61 height 18
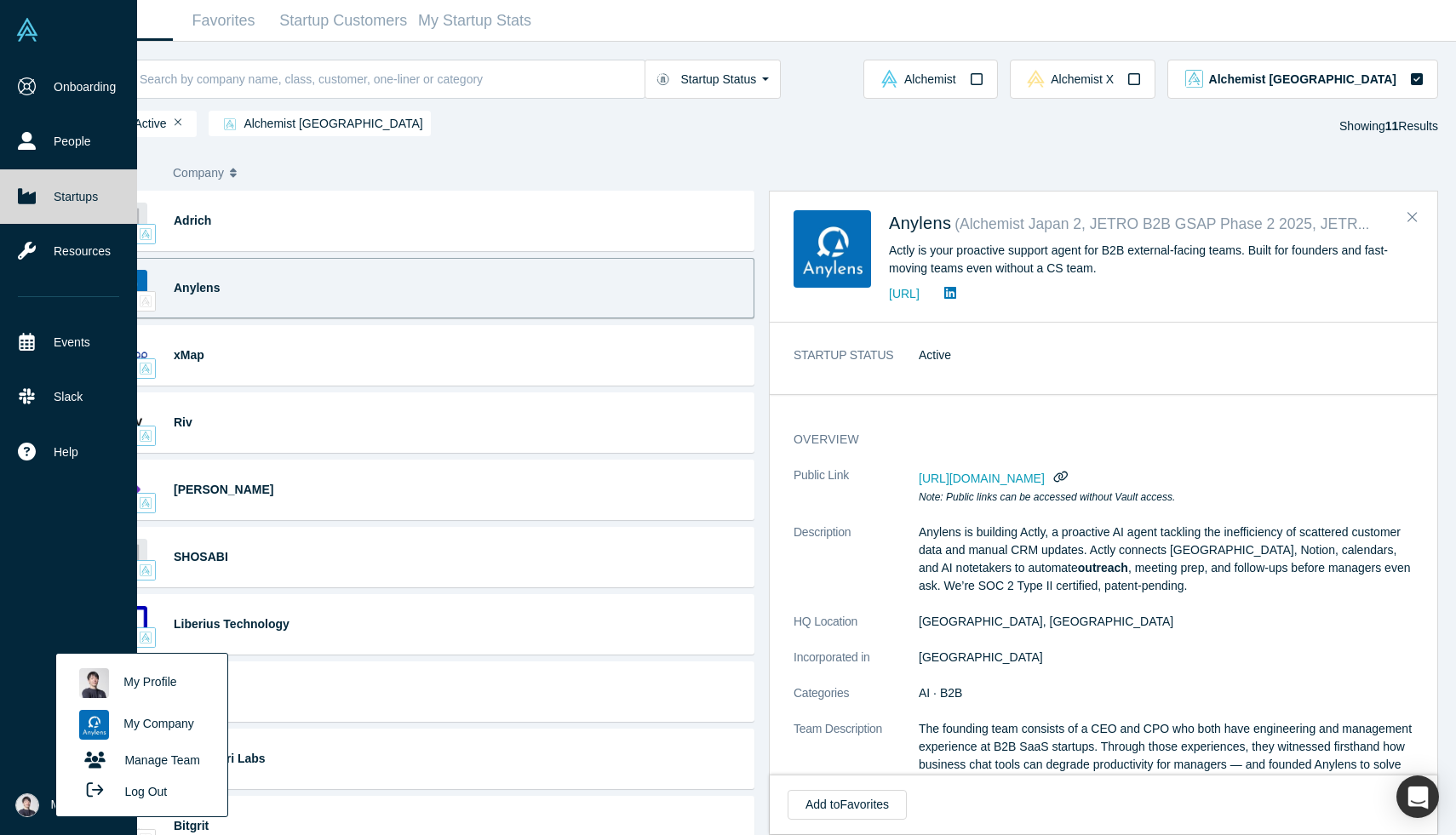
click at [160, 722] on link "My Company" at bounding box center [141, 725] width 141 height 42
